Goal: Check status

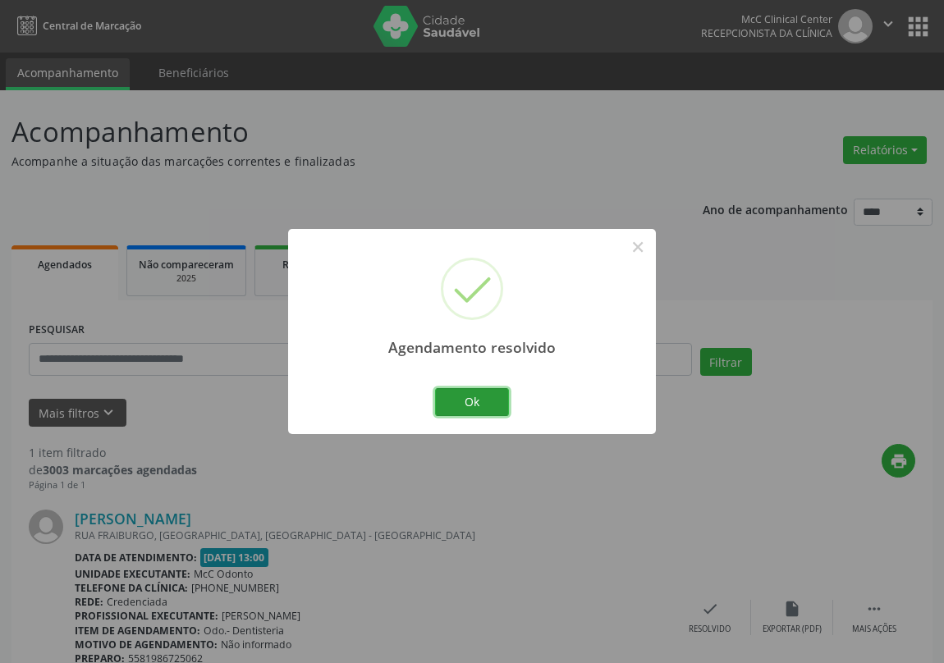
click at [473, 392] on button "Ok" at bounding box center [472, 402] width 74 height 28
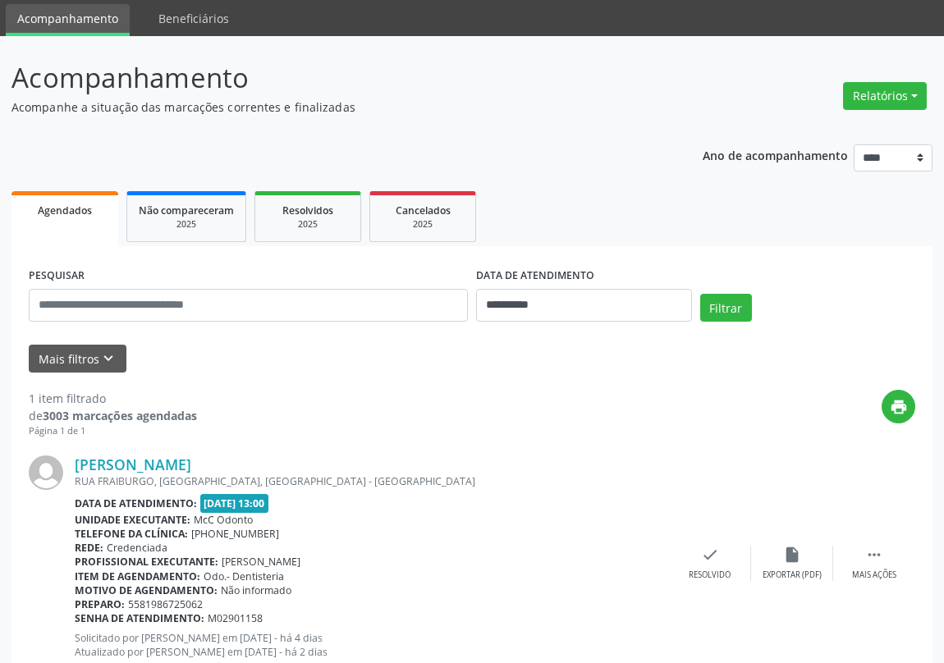
scroll to position [107, 0]
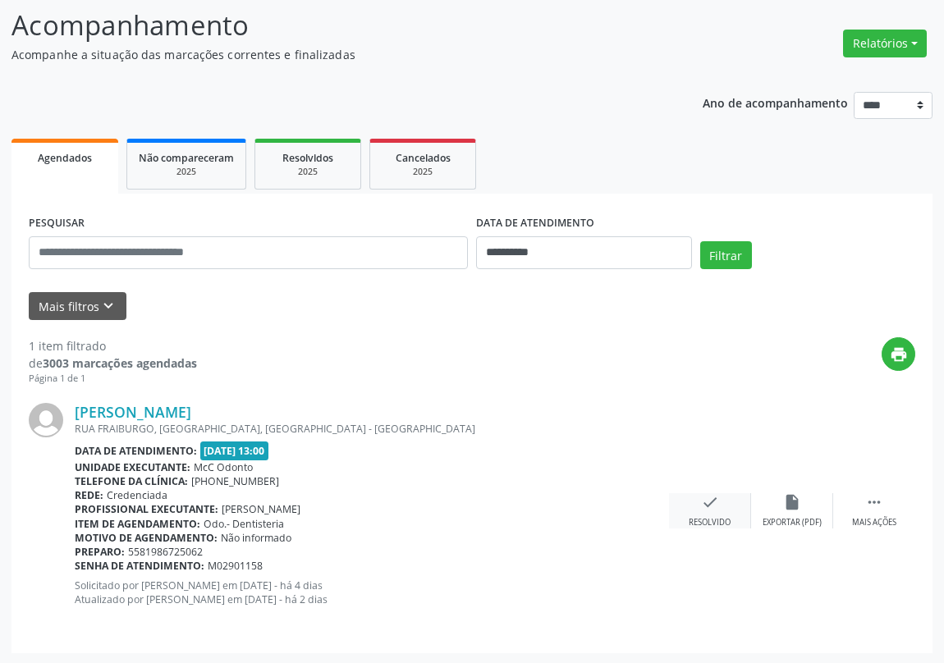
click at [711, 505] on icon "check" at bounding box center [710, 502] width 18 height 18
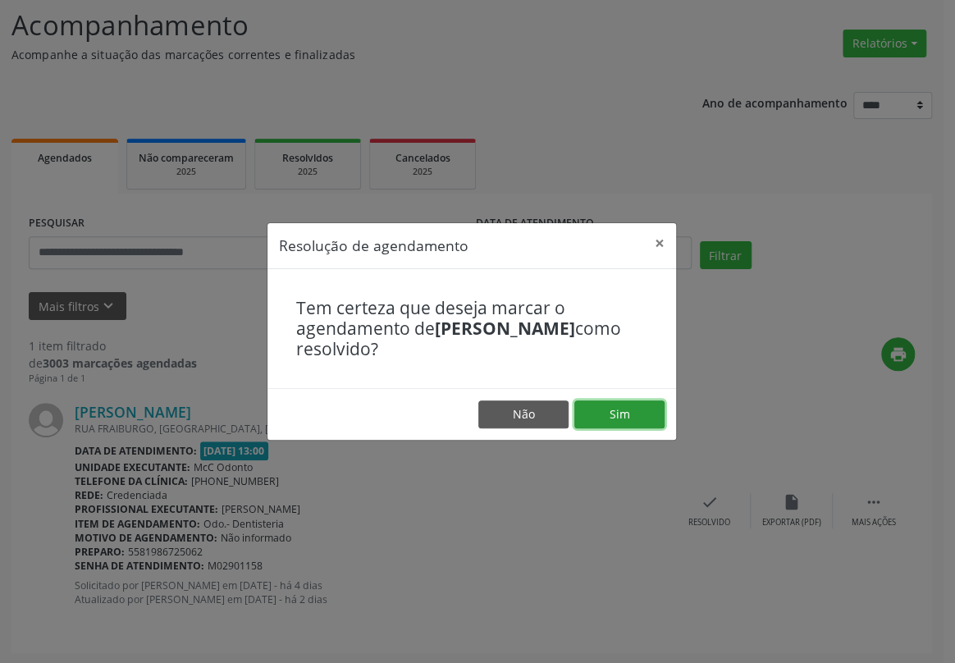
click at [631, 401] on button "Sim" at bounding box center [619, 414] width 90 height 28
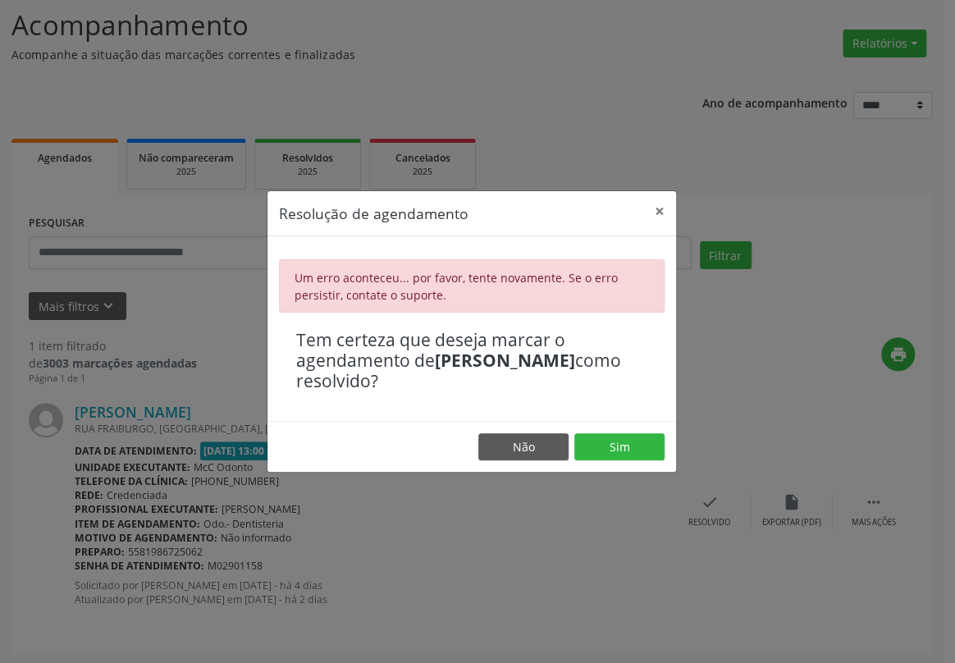
click at [625, 431] on footer "Não Sim" at bounding box center [472, 447] width 409 height 52
click at [657, 208] on button "×" at bounding box center [659, 211] width 33 height 40
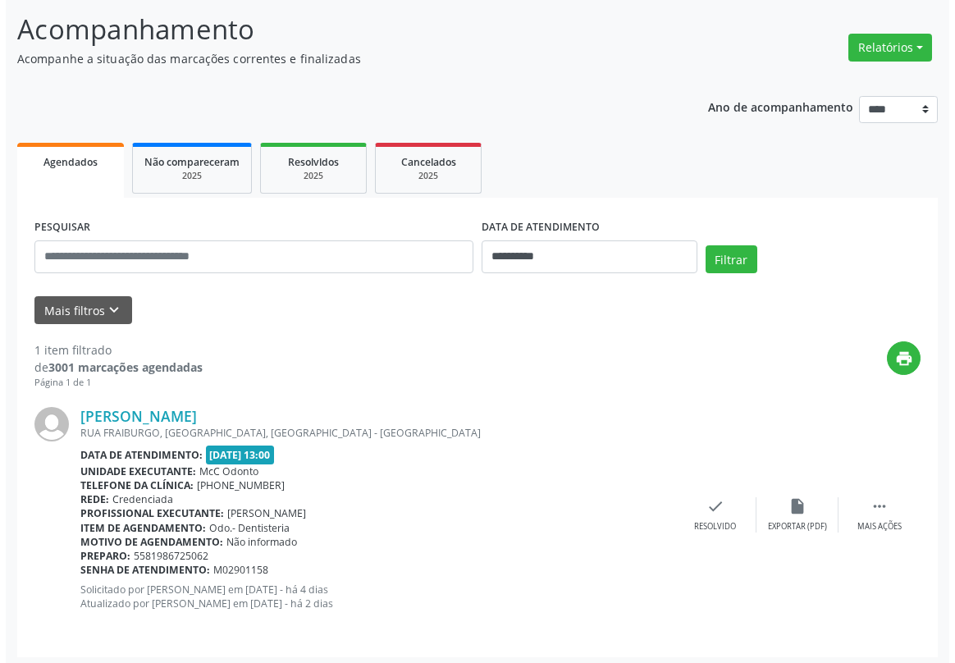
scroll to position [107, 0]
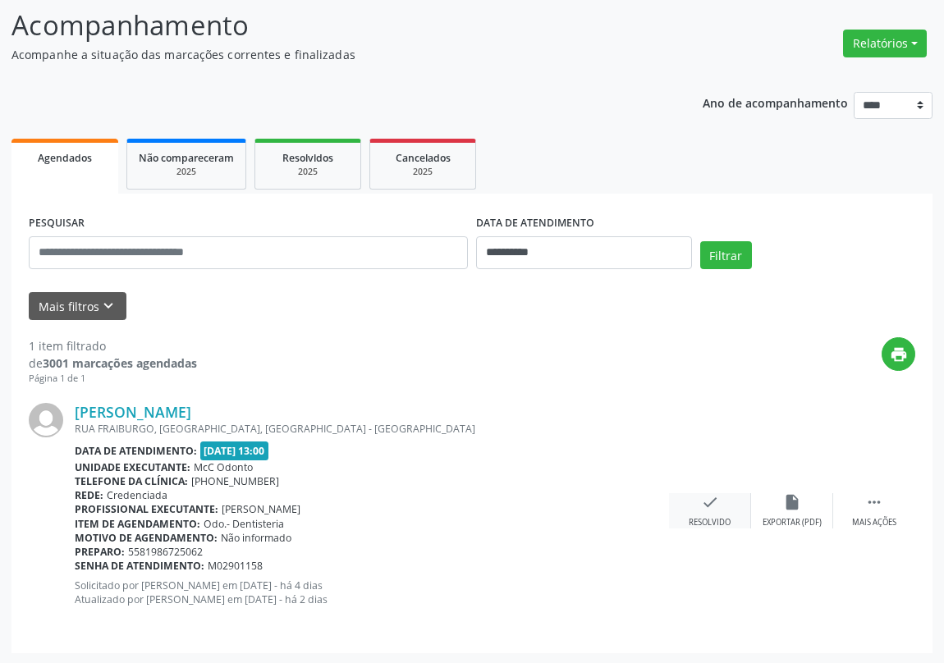
click at [707, 502] on icon "check" at bounding box center [710, 502] width 18 height 18
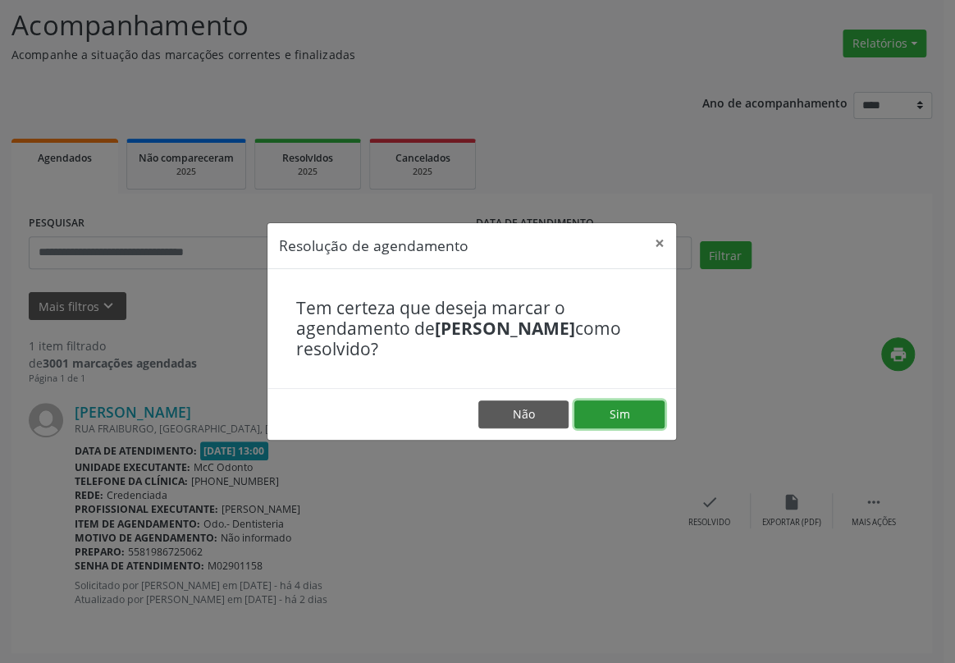
click at [637, 410] on button "Sim" at bounding box center [619, 414] width 90 height 28
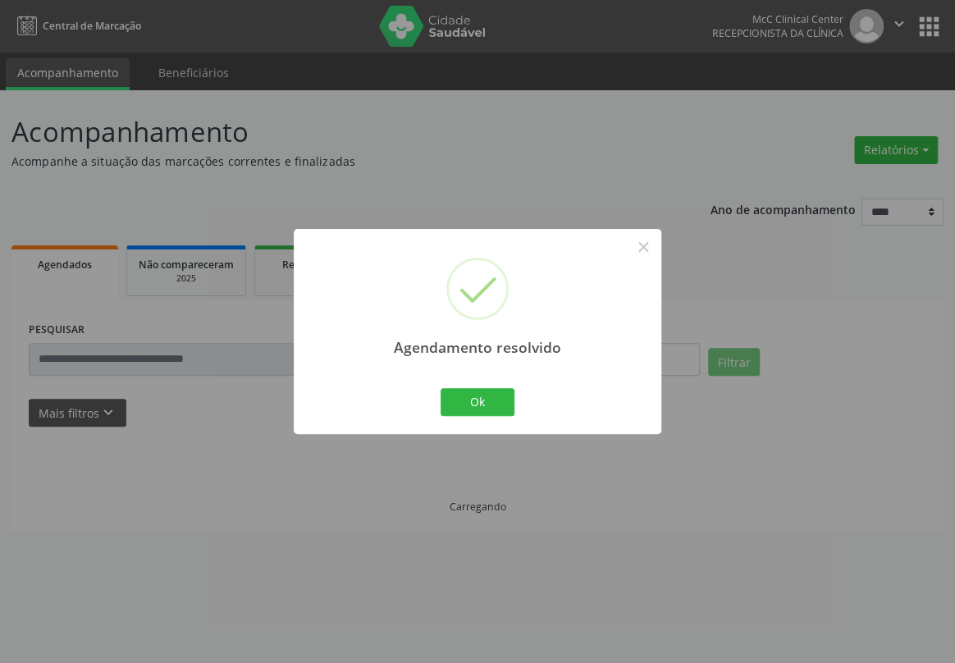
scroll to position [0, 0]
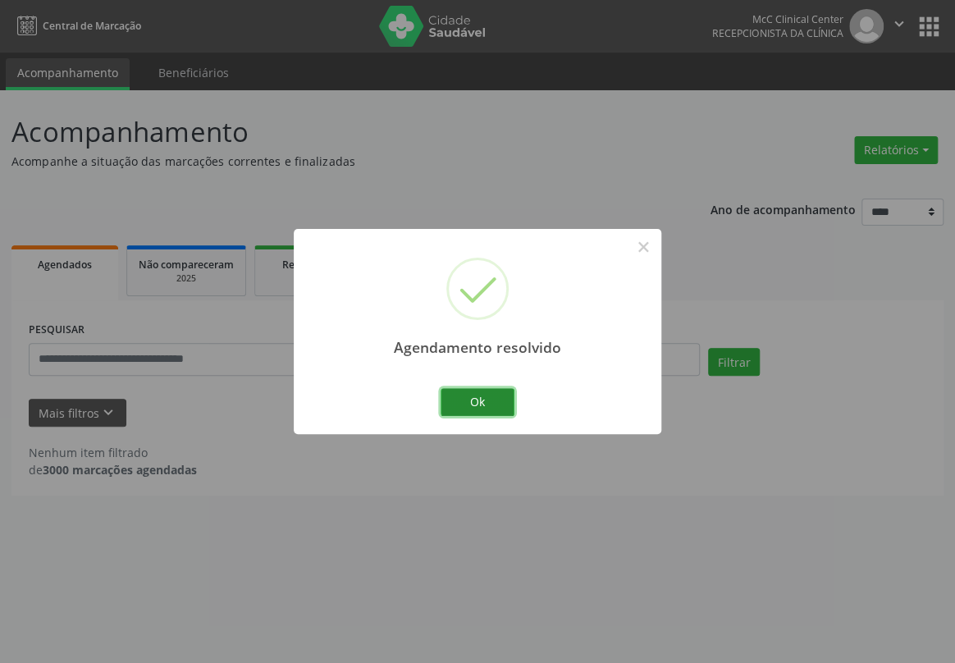
click at [487, 402] on button "Ok" at bounding box center [478, 402] width 74 height 28
